Goal: Task Accomplishment & Management: Use online tool/utility

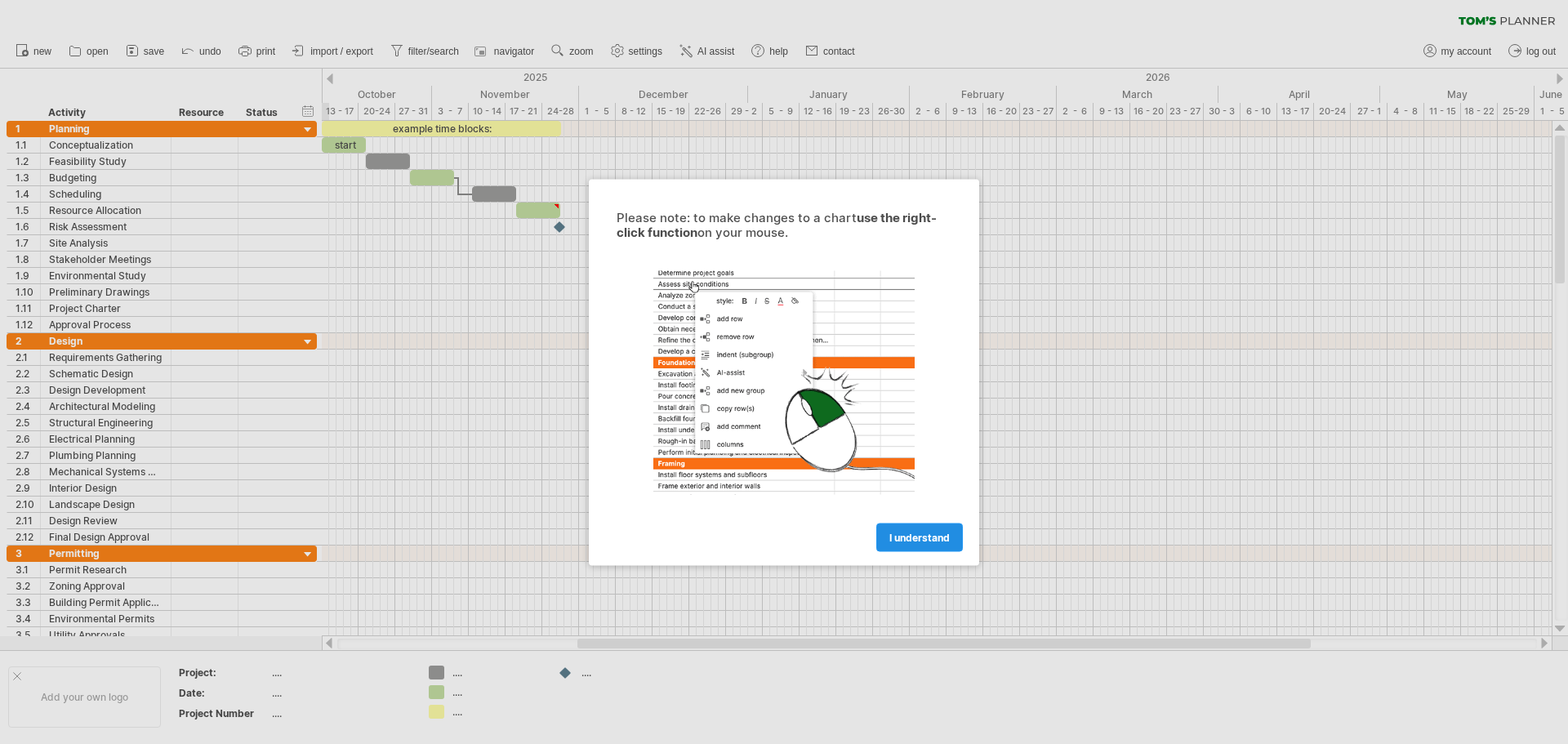
click at [915, 529] on link "I understand" at bounding box center [919, 537] width 86 height 29
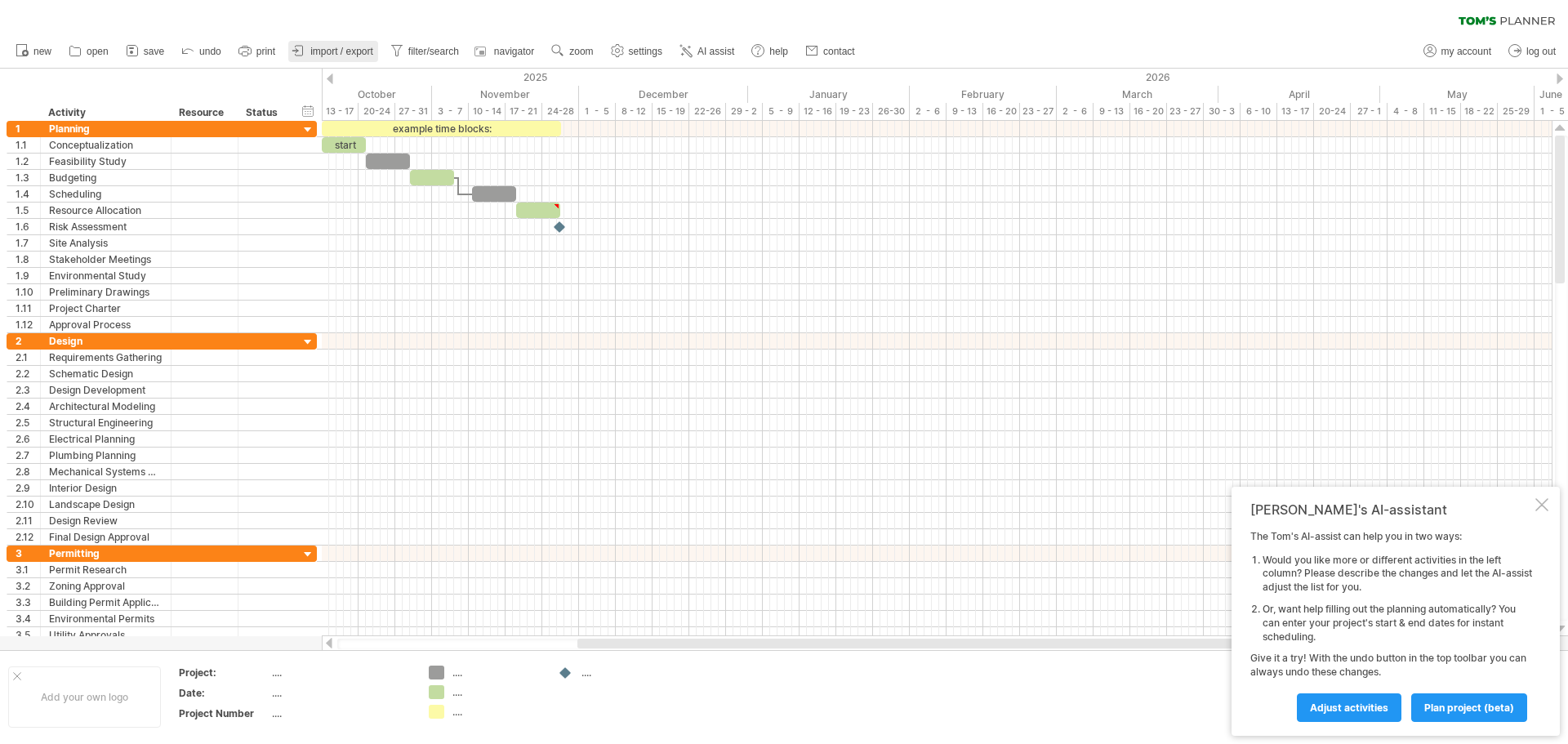
click at [331, 50] on span "import / export" at bounding box center [342, 51] width 63 height 11
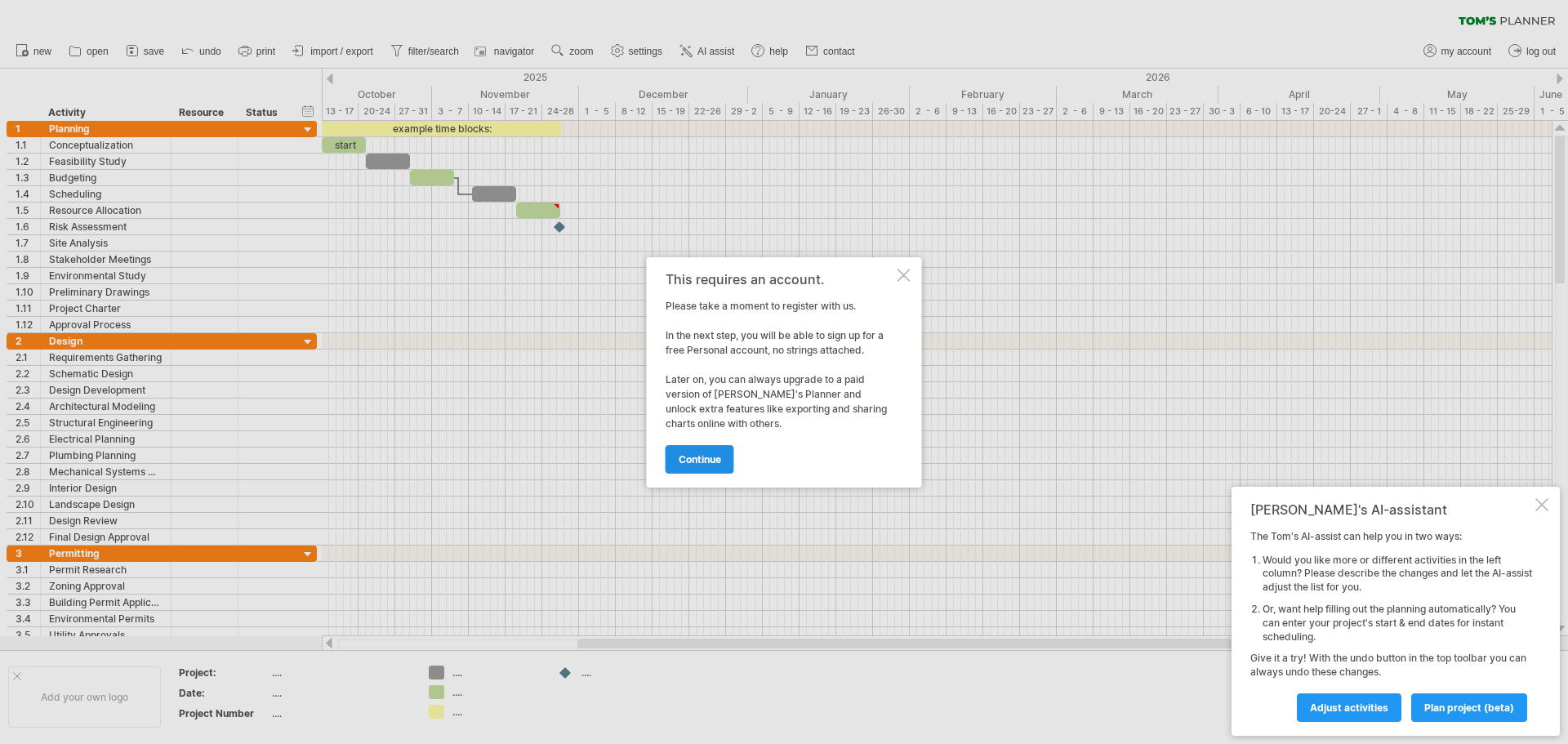
click at [711, 464] on span "continue" at bounding box center [700, 459] width 43 height 12
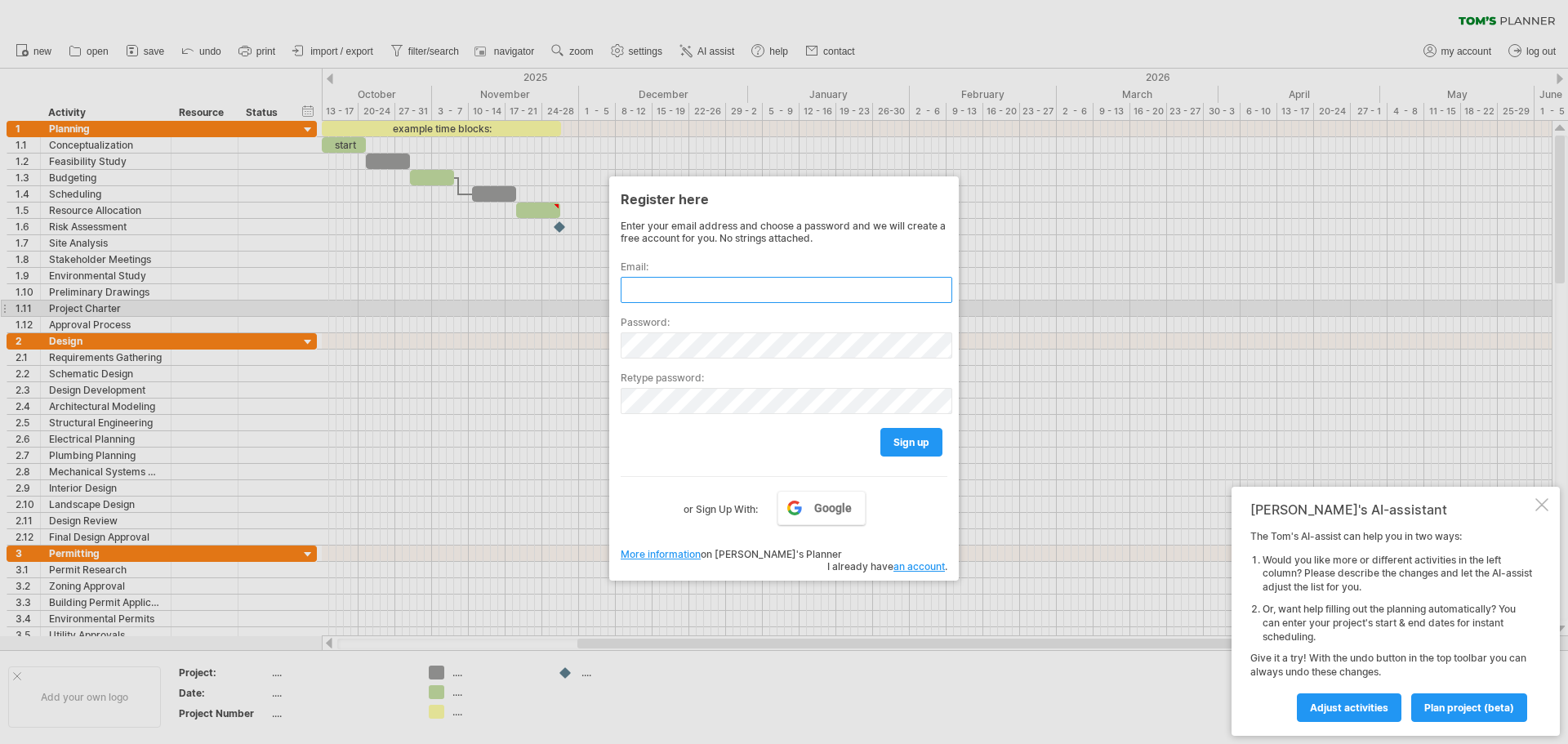
click at [718, 301] on input "text" at bounding box center [786, 290] width 332 height 26
type input "*"
click at [810, 500] on link "Google" at bounding box center [821, 508] width 88 height 34
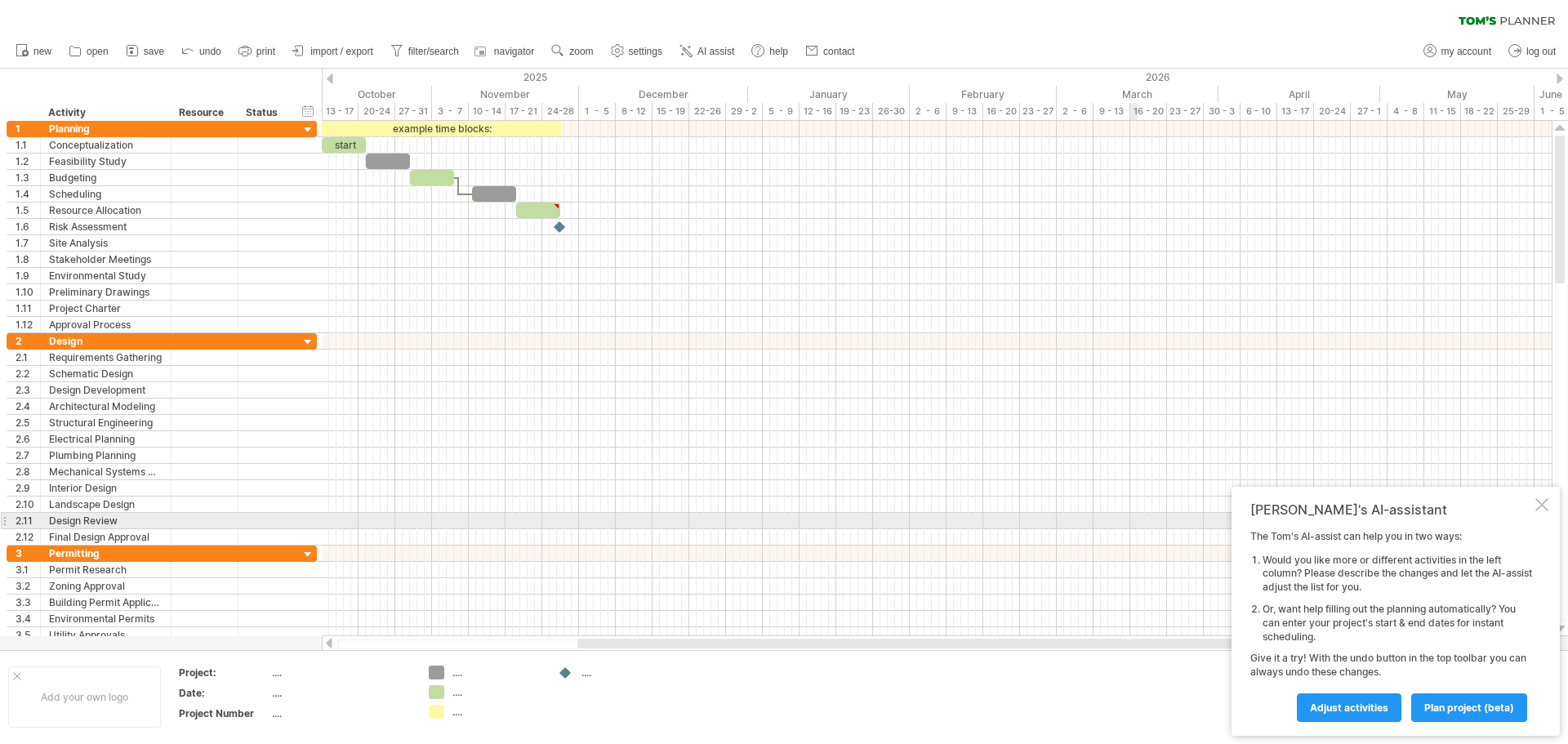
click at [1536, 515] on div "[PERSON_NAME]'s AI-assistant The [PERSON_NAME]'s AI-assist can help you in two …" at bounding box center [1395, 612] width 328 height 249
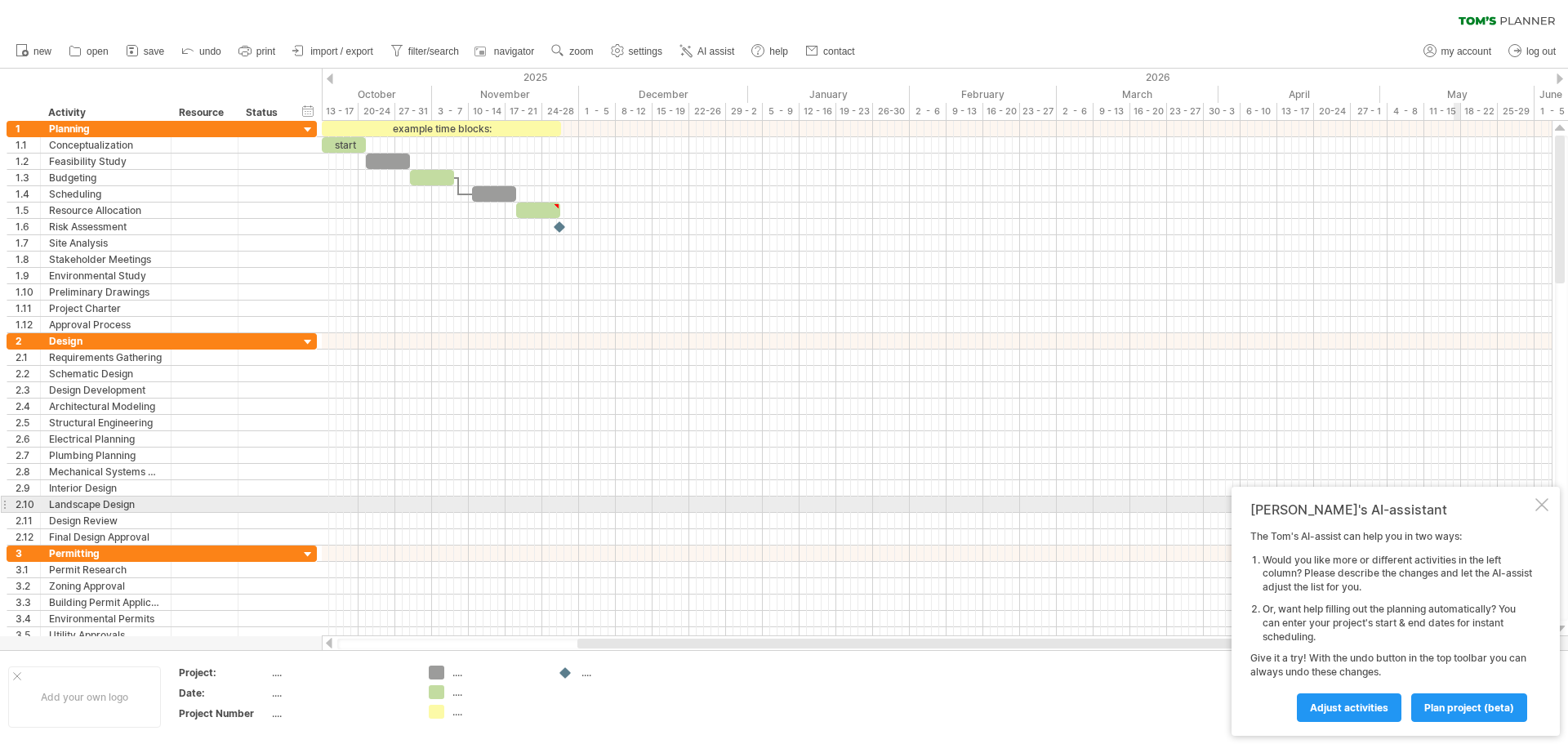
click at [1535, 505] on div "[PERSON_NAME]'s AI-assistant The [PERSON_NAME]'s AI-assist can help you in two …" at bounding box center [1395, 612] width 328 height 249
click at [1543, 505] on div at bounding box center [1542, 505] width 13 height 13
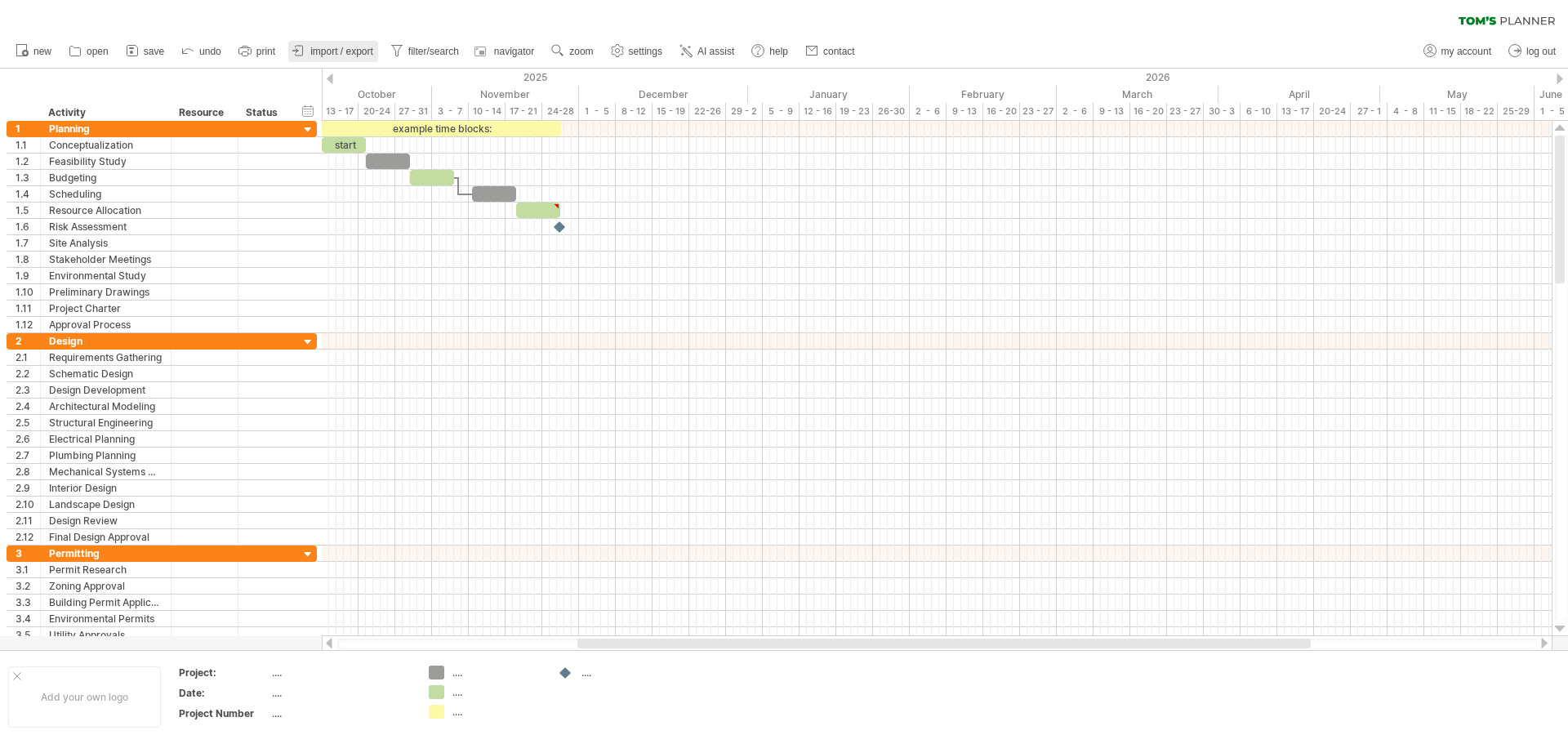
click at [337, 53] on span "import / export" at bounding box center [342, 51] width 63 height 11
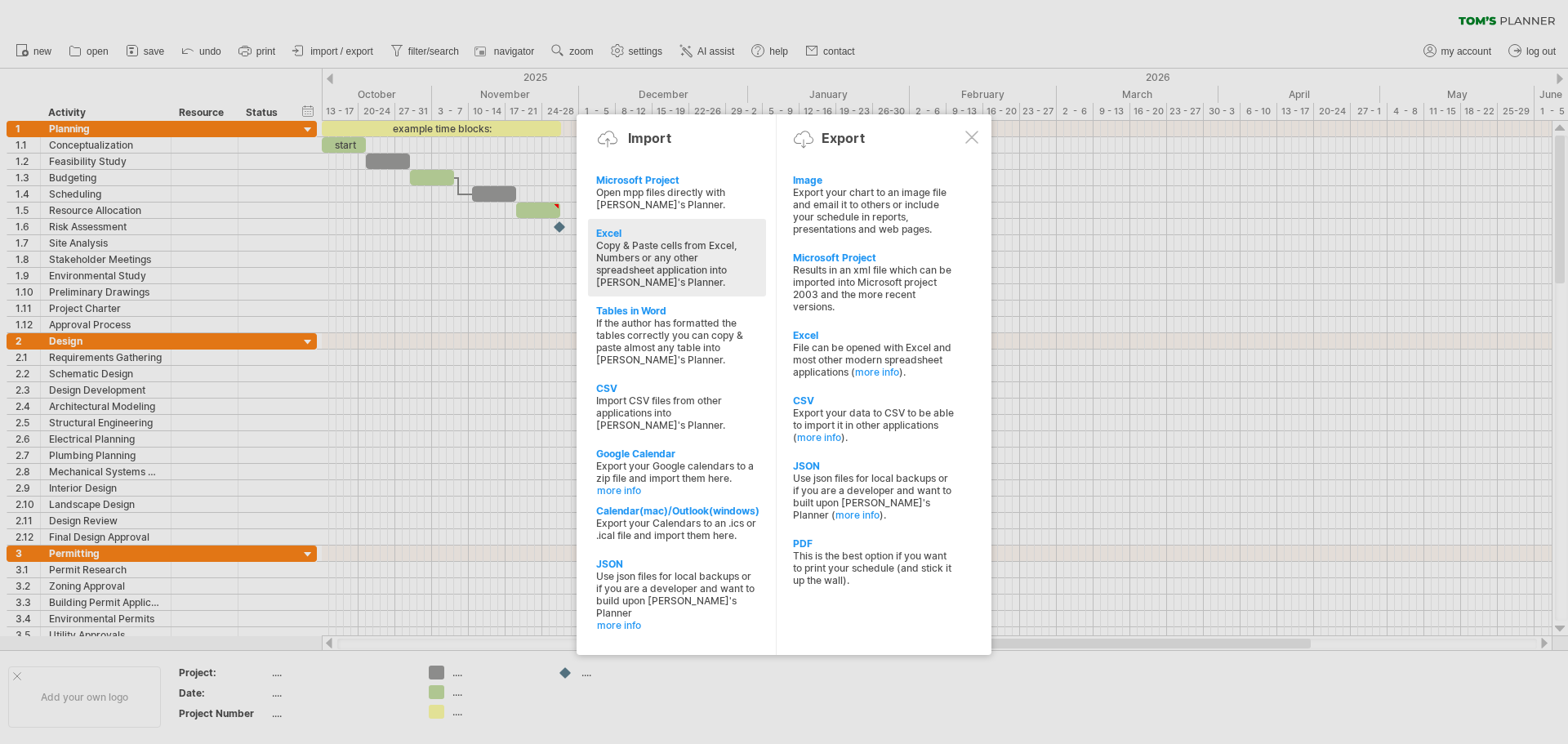
click at [731, 260] on div "Copy & Paste cells from Excel, Numbers or any other spreadsheet application int…" at bounding box center [677, 263] width 162 height 49
type textarea "**********"
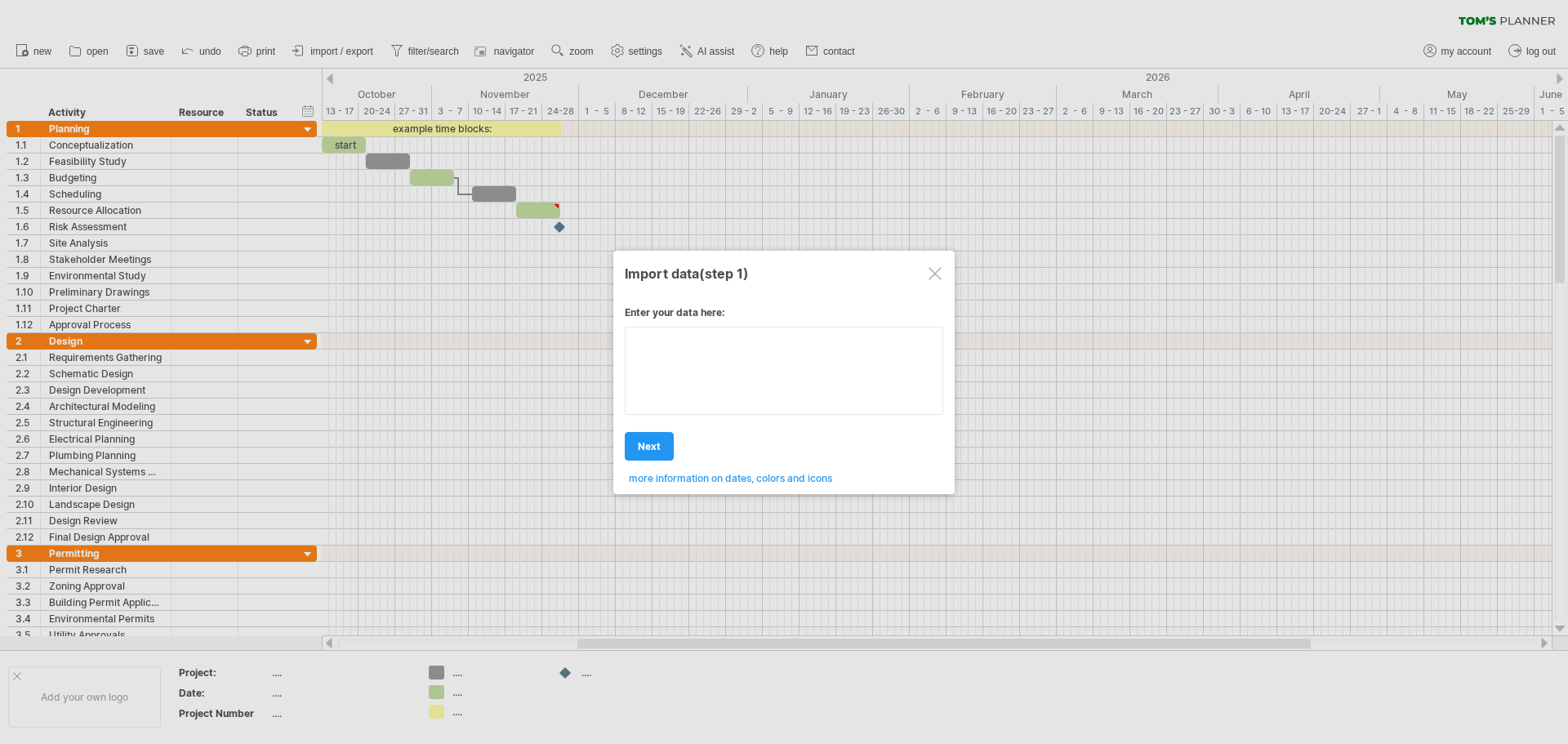
click at [717, 377] on div "Enter your data here: Your data: Weekend days ' mon tue Hide weekend days" at bounding box center [784, 389] width 319 height 191
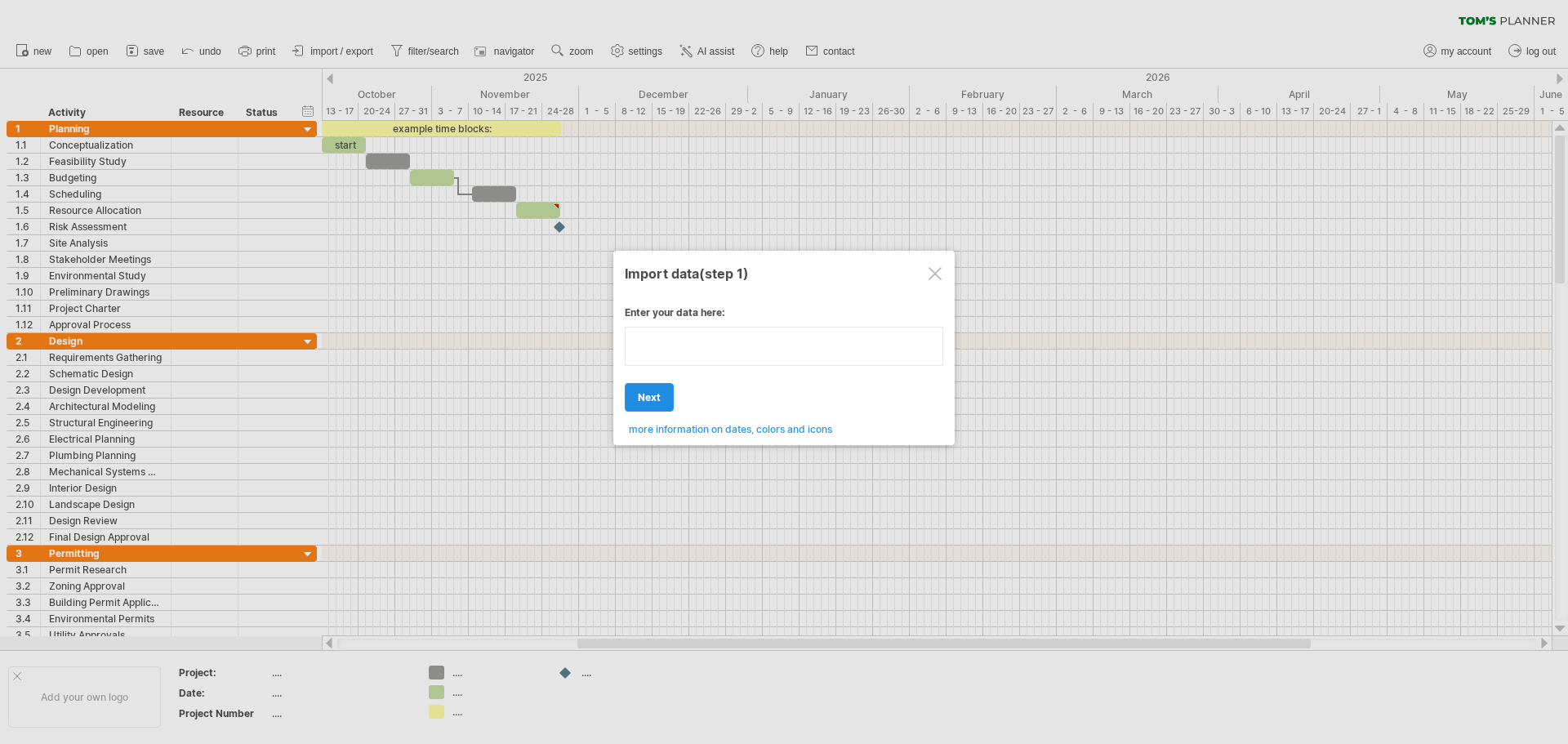
type textarea "**********"
click at [665, 391] on div "Enter your data here: Your data: Weekend days ' mon tue Hide weekend days" at bounding box center [784, 365] width 319 height 141
click at [770, 356] on textarea at bounding box center [784, 346] width 319 height 39
type textarea "**********"
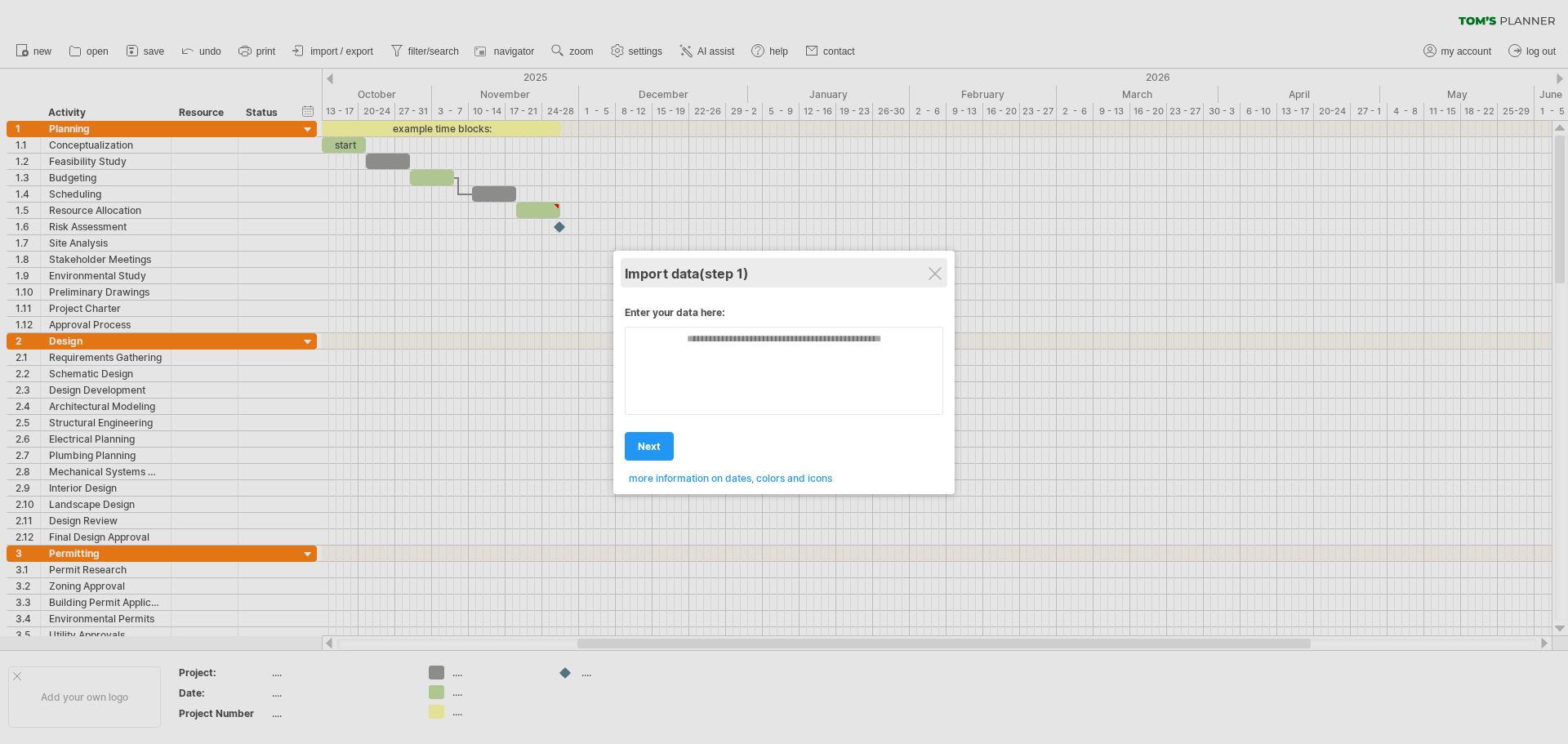
click at [925, 285] on div "Import data (step 1)" at bounding box center [784, 273] width 319 height 30
click at [928, 269] on div "Import data (step 1)" at bounding box center [784, 273] width 319 height 30
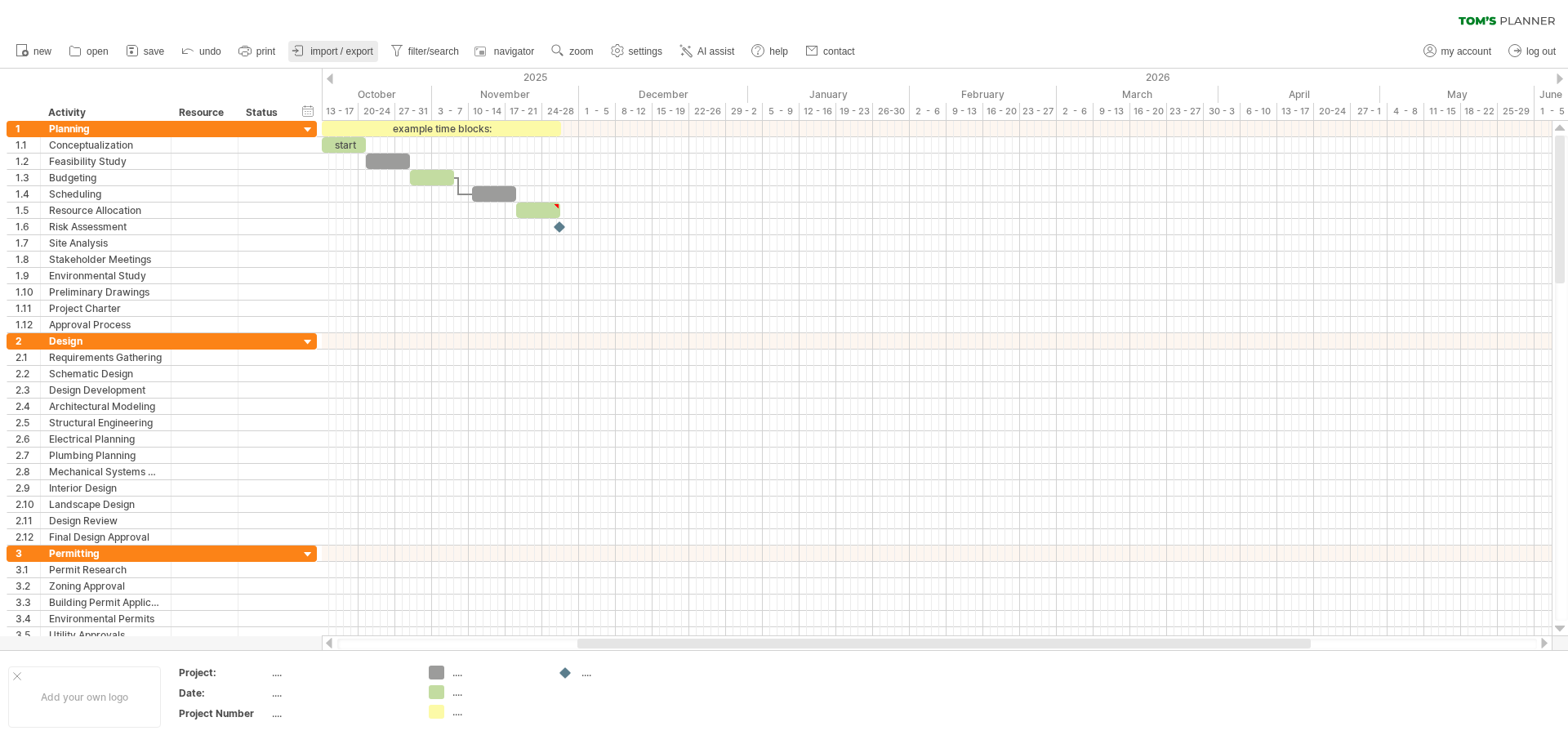
click at [337, 42] on link "import / export" at bounding box center [333, 51] width 90 height 21
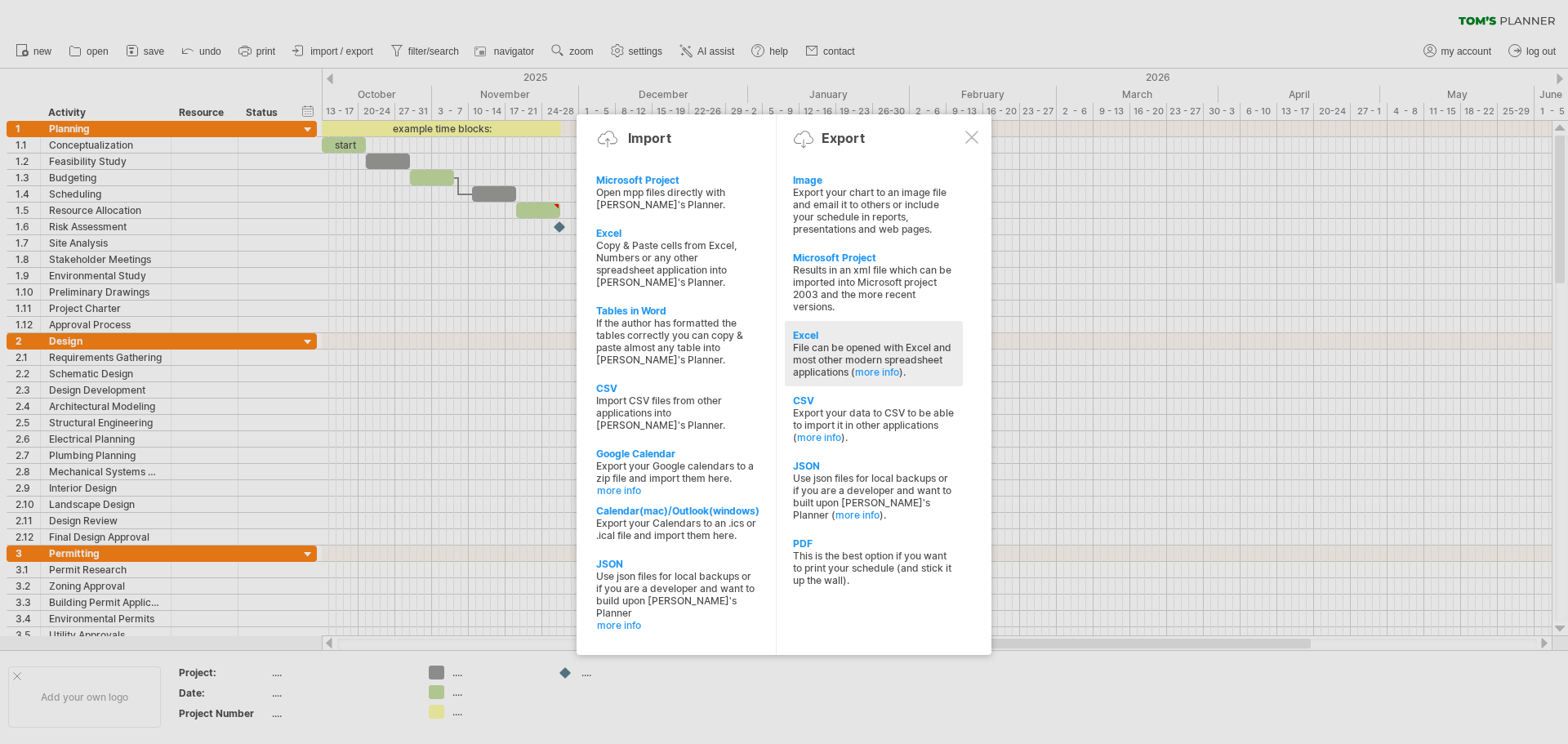
click at [901, 339] on div "Excel" at bounding box center [874, 335] width 162 height 12
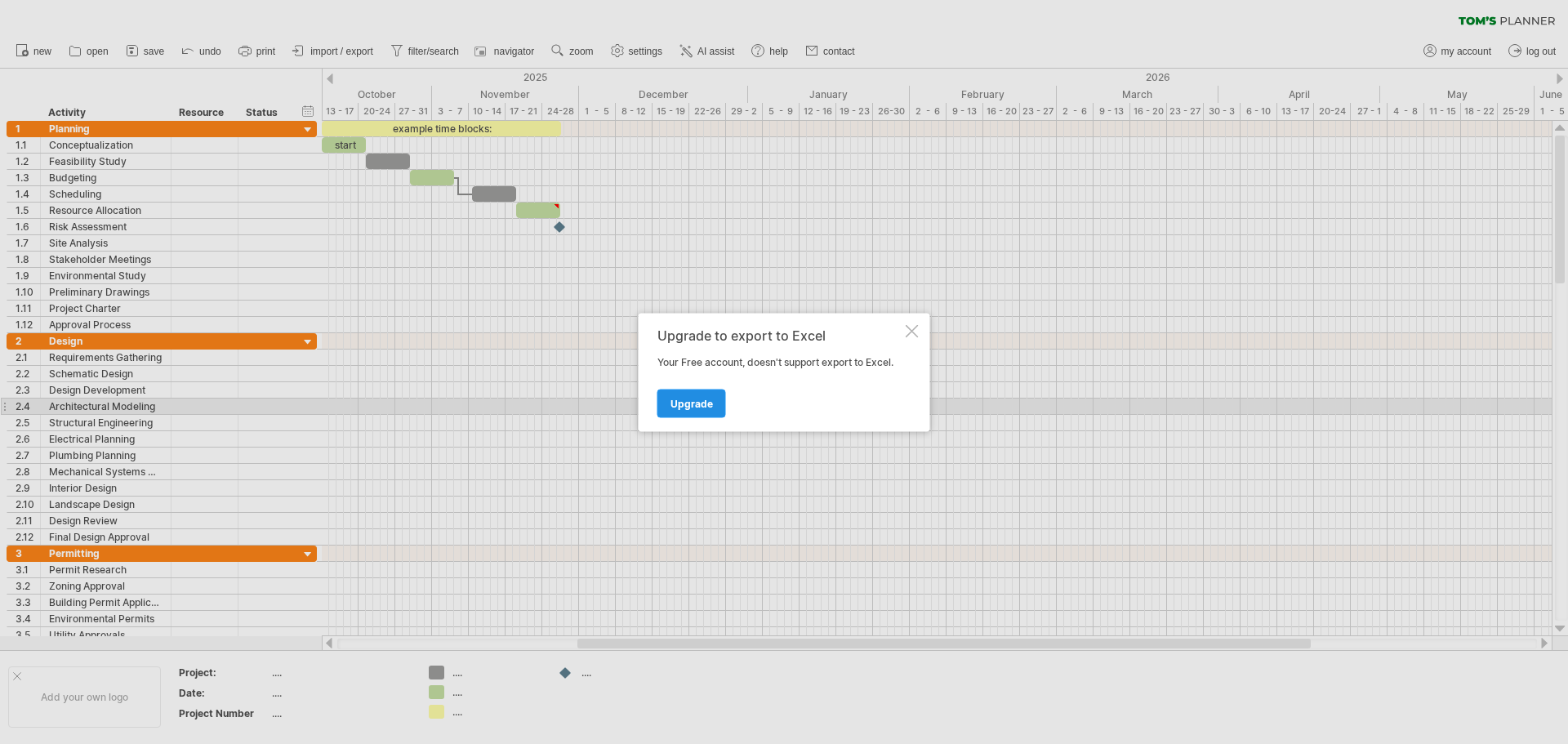
click at [712, 407] on link "Upgrade" at bounding box center [692, 403] width 69 height 29
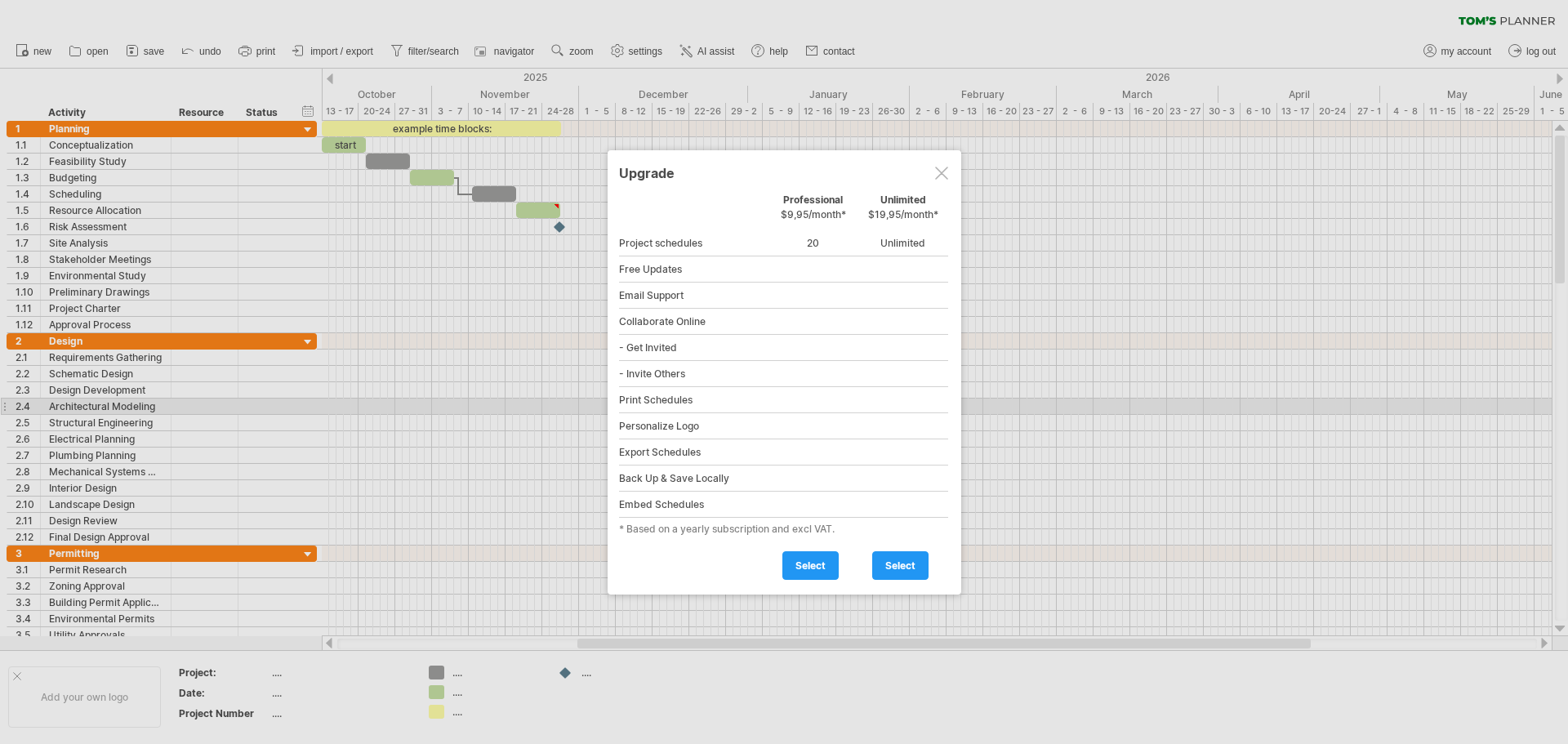
click at [939, 173] on div at bounding box center [942, 173] width 13 height 13
